Goal: Complete application form

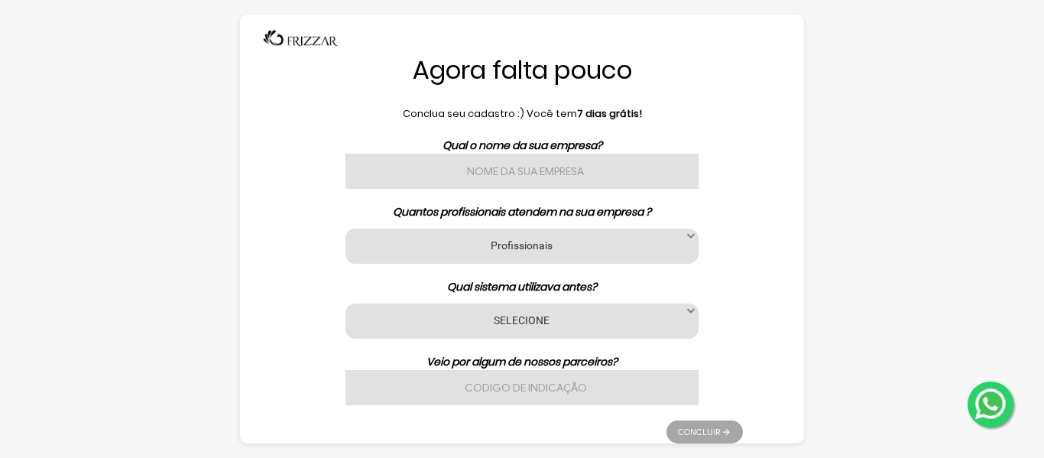
click at [570, 170] on input "text" at bounding box center [522, 171] width 353 height 35
type input "[PERSON_NAME] BEAUTY"
click at [764, 190] on div "Agora falta pouco Conclua seu cadastro :) Você tem 7 [PERSON_NAME] grátis! Qual…" at bounding box center [522, 229] width 564 height 428
click at [689, 233] on span at bounding box center [690, 236] width 15 height 15
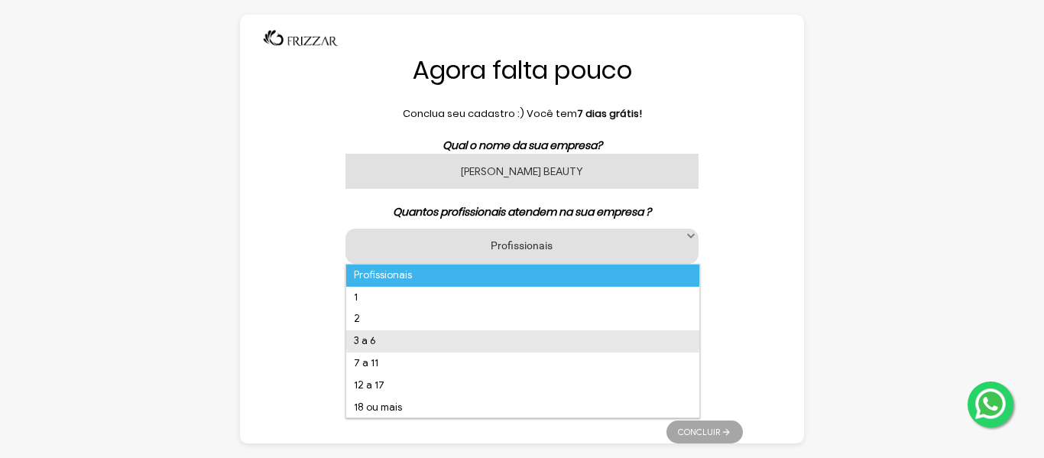
click at [386, 337] on li "3 a 6" at bounding box center [522, 341] width 353 height 22
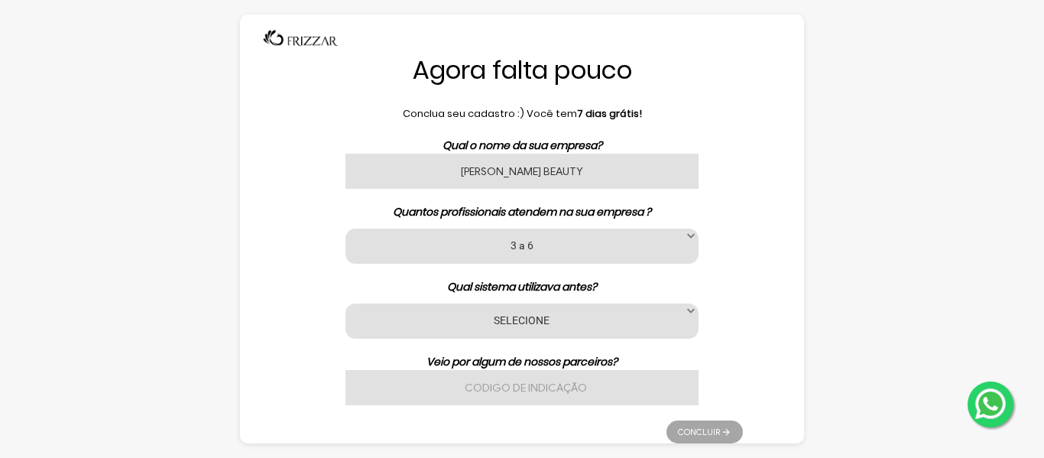
click at [737, 282] on p "Qual sistema utilizava antes?" at bounding box center [522, 287] width 442 height 16
click at [677, 315] on label "SELECIONE" at bounding box center [522, 320] width 315 height 15
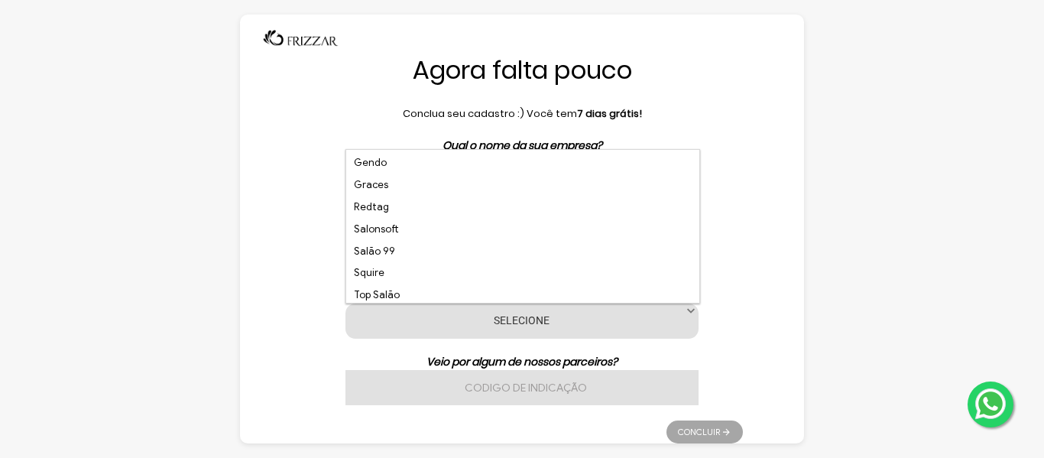
scroll to position [372, 0]
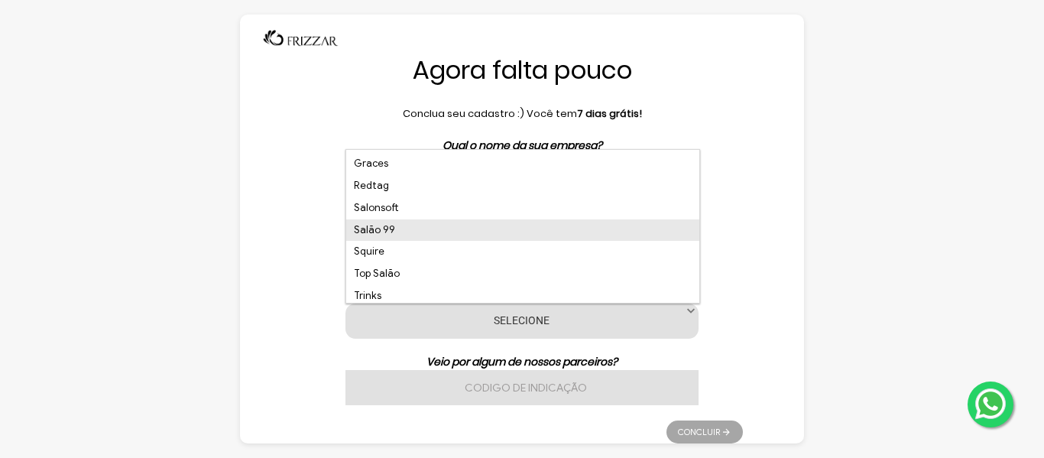
click at [411, 229] on li "Salão 99" at bounding box center [522, 230] width 353 height 22
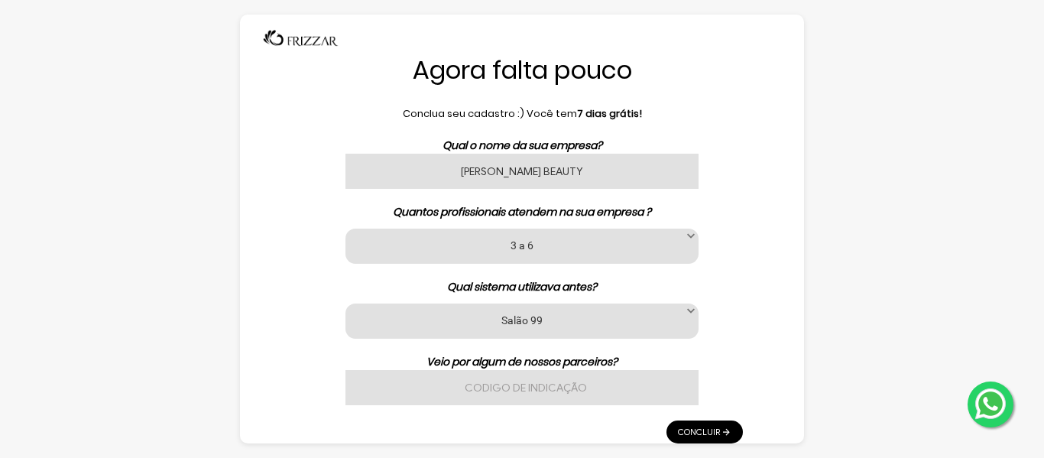
click at [724, 350] on div "Qual o nome da sua empresa? [PERSON_NAME] BEAUTY Quantos profissionais atendem …" at bounding box center [522, 272] width 442 height 268
click at [549, 389] on input "text" at bounding box center [522, 387] width 353 height 35
click at [709, 424] on link "Concluir" at bounding box center [705, 431] width 76 height 23
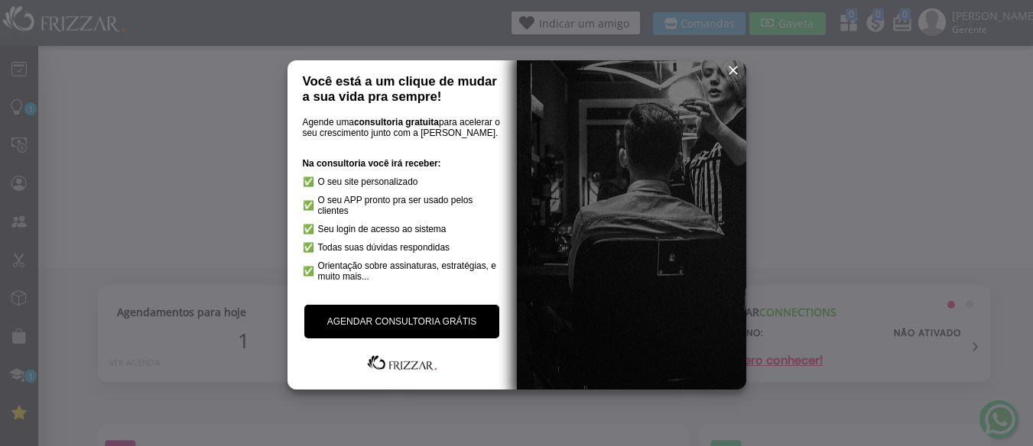
click at [729, 67] on span "reset" at bounding box center [733, 70] width 15 height 15
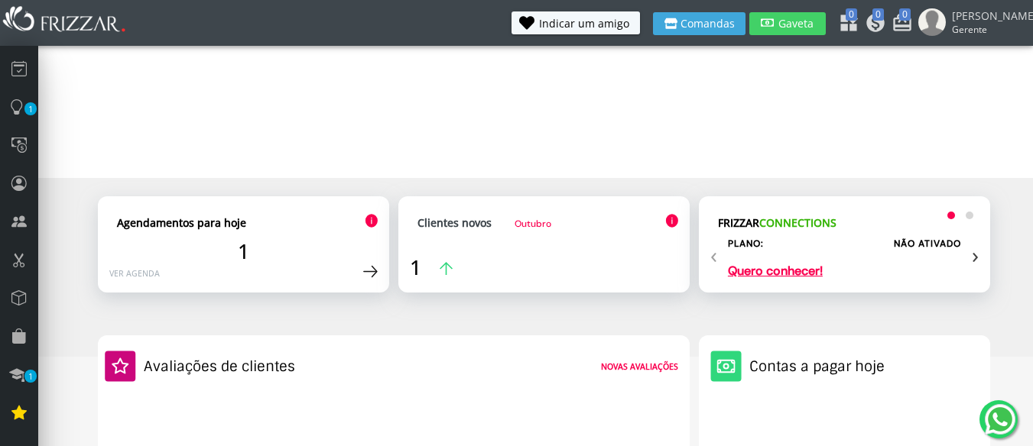
scroll to position [79, 0]
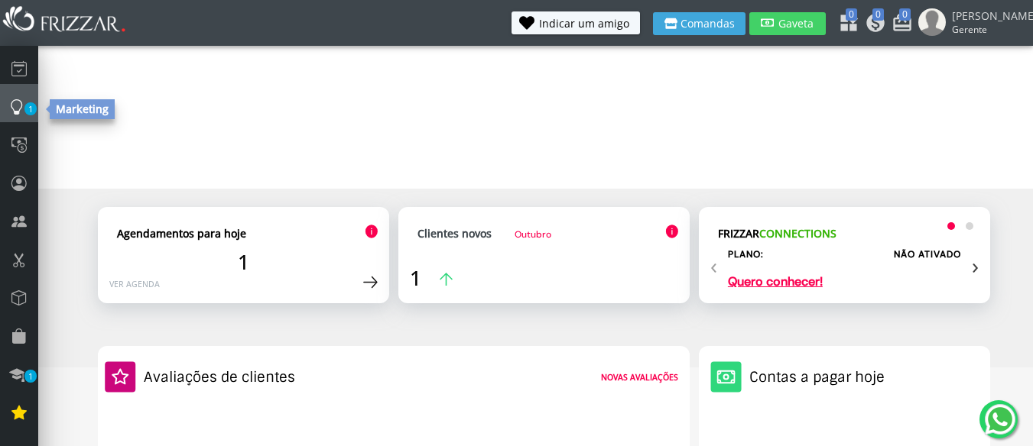
click at [11, 106] on icon at bounding box center [16, 106] width 15 height 21
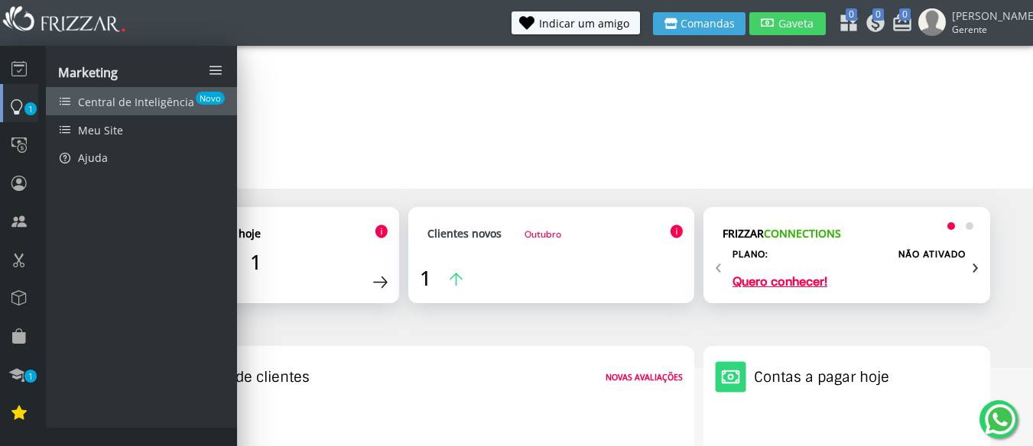
click at [140, 95] on span "Central de Inteligência" at bounding box center [136, 102] width 116 height 15
